Goal: Task Accomplishment & Management: Manage account settings

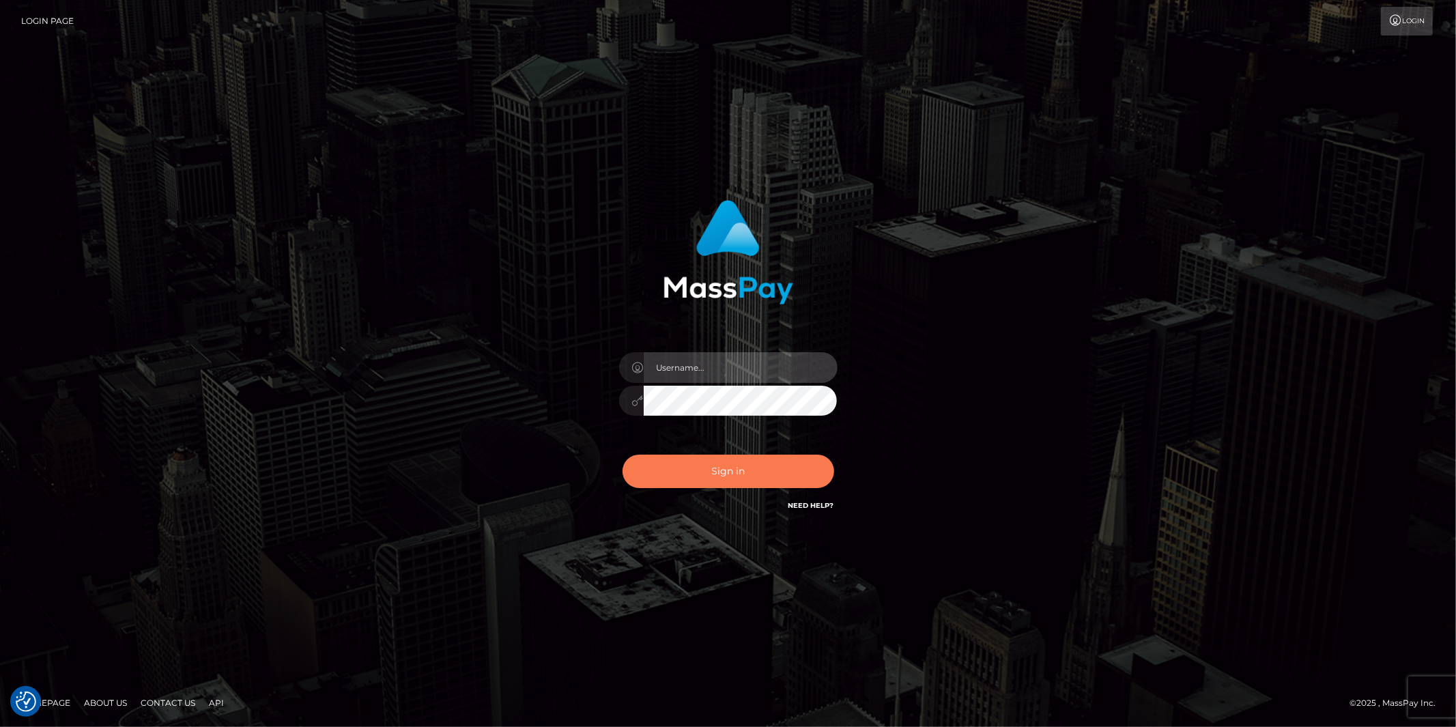
type input "[PERSON_NAME].megabonanza"
click at [733, 476] on button "Sign in" at bounding box center [728, 471] width 212 height 33
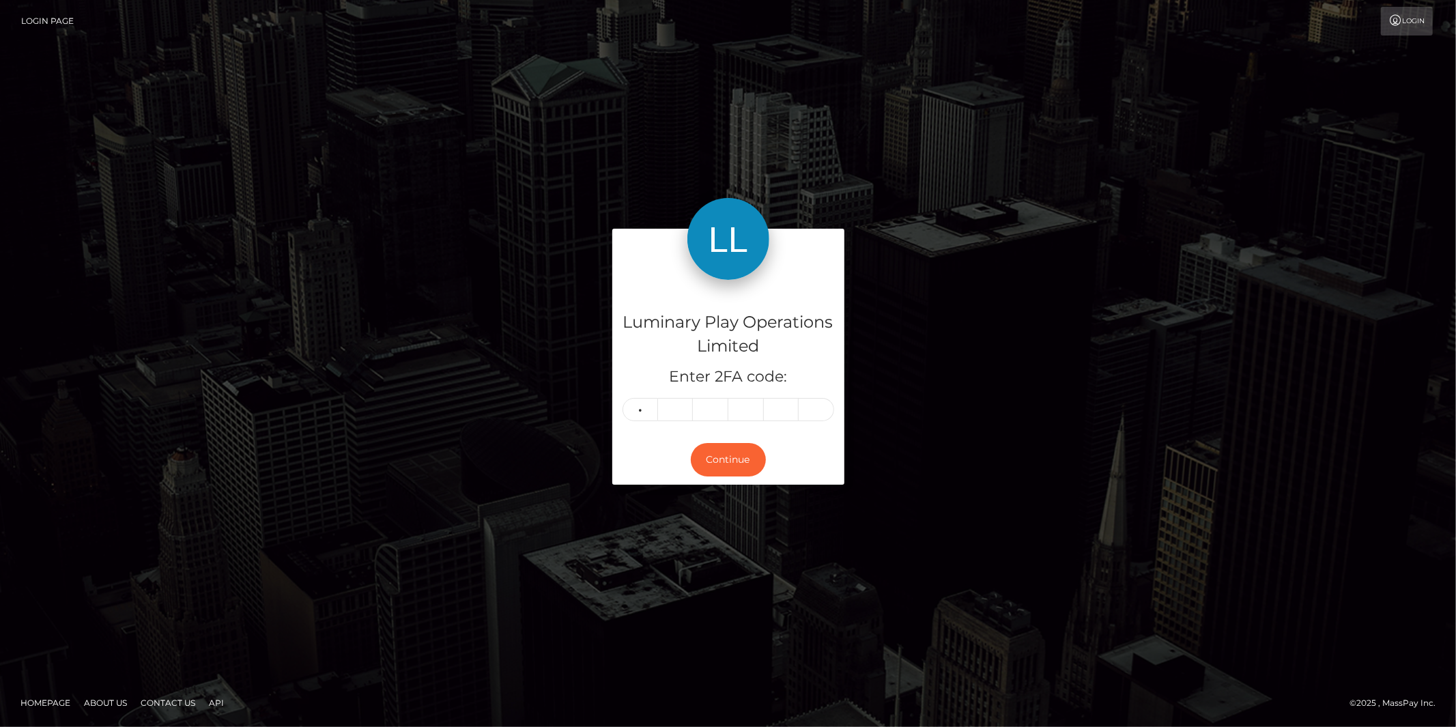
type input "1"
type input "4"
type input "8"
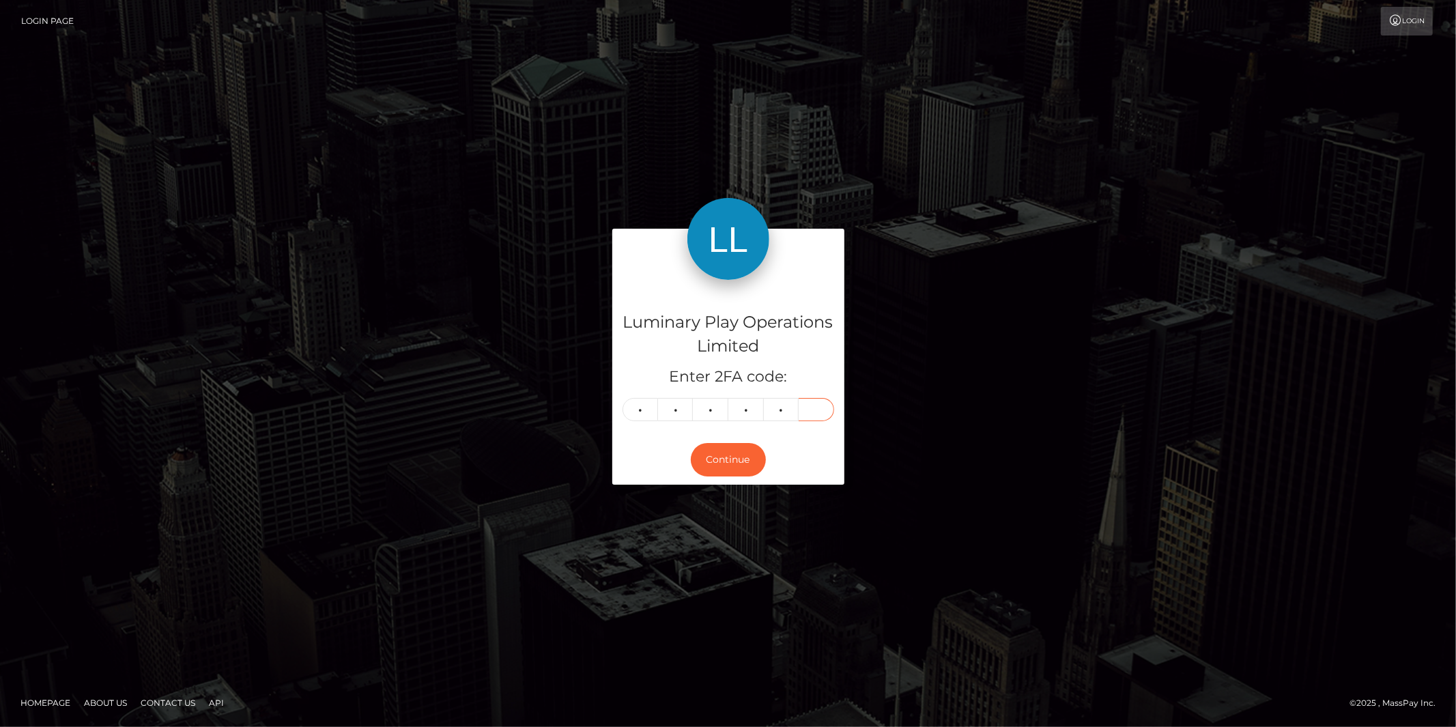
type input "5"
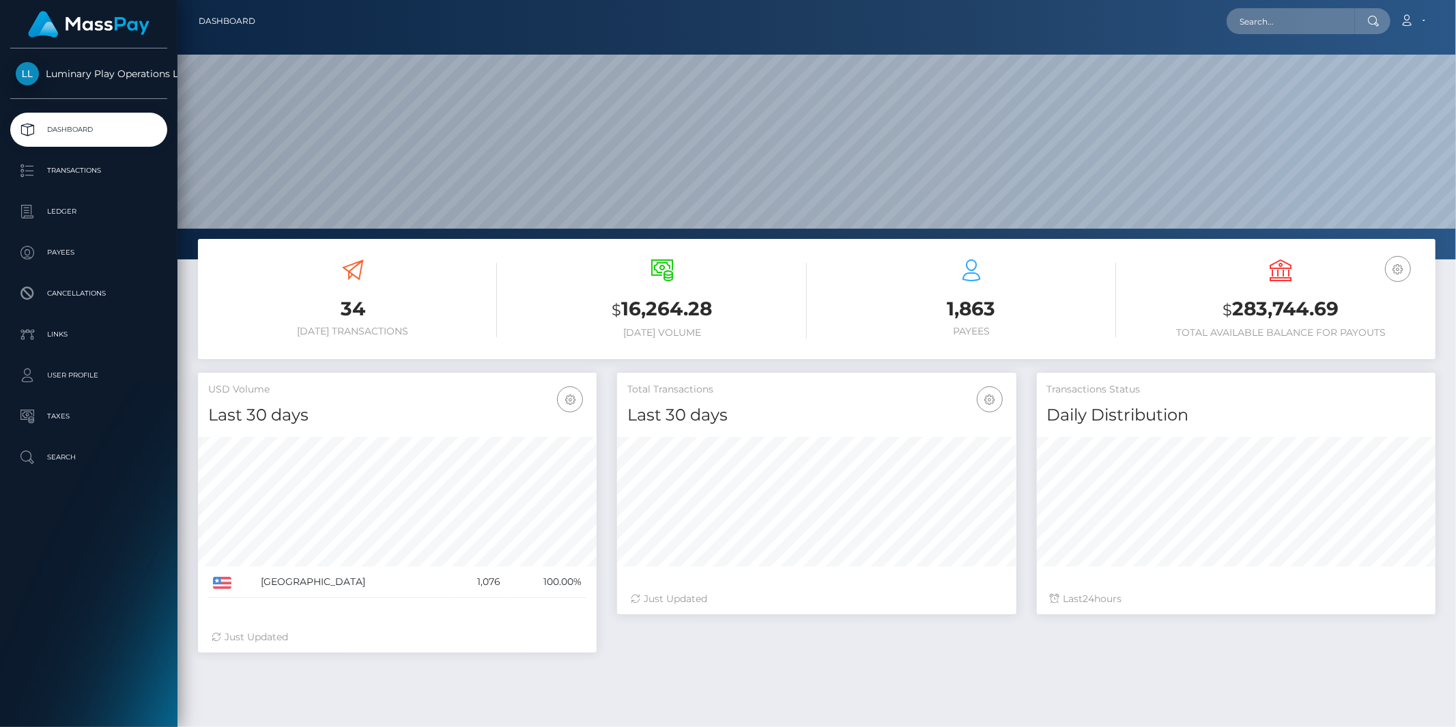
scroll to position [242, 399]
